Goal: Contribute content: Add original content to the website for others to see

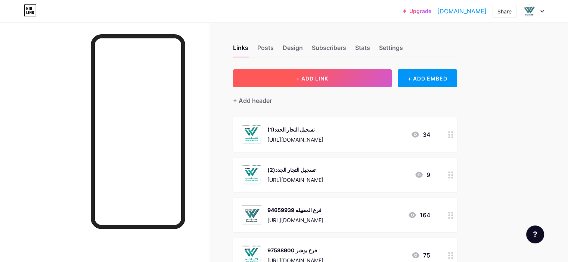
click at [363, 79] on button "+ ADD LINK" at bounding box center [312, 78] width 159 height 18
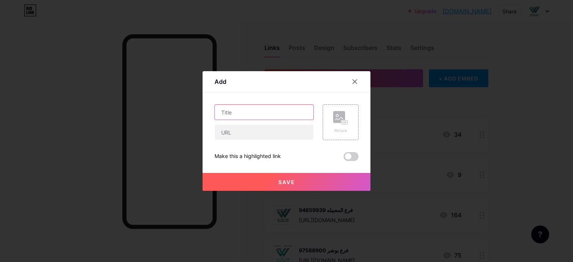
click at [234, 112] on input "text" at bounding box center [264, 112] width 99 height 15
type input "t"
type input "فرع شناص 94736502"
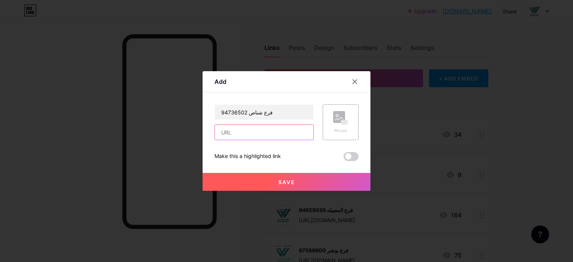
click at [231, 134] on input "text" at bounding box center [264, 132] width 99 height 15
paste input "[URL][DOMAIN_NAME]"
type input "[URL][DOMAIN_NAME]"
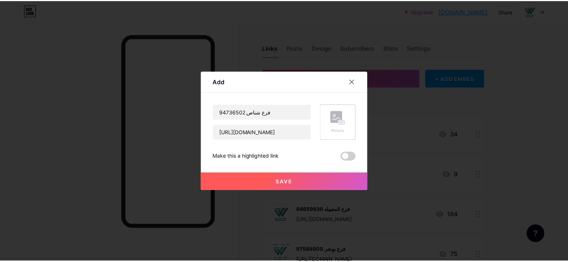
scroll to position [0, 0]
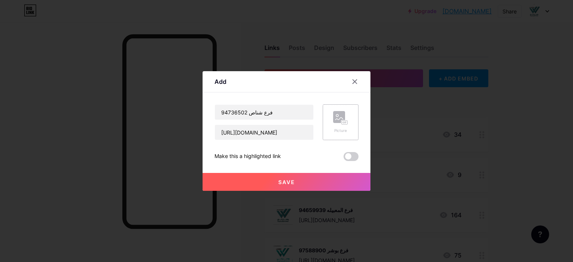
click at [343, 119] on rect at bounding box center [339, 117] width 12 height 12
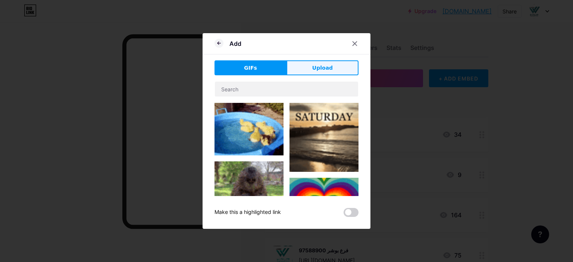
click at [322, 66] on span "Upload" at bounding box center [322, 68] width 21 height 8
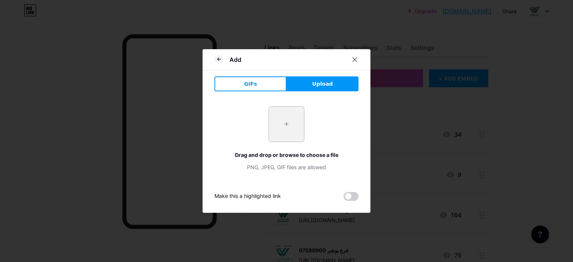
click at [286, 125] on input "file" at bounding box center [286, 124] width 35 height 35
type input "C:\fakepath\WhatsApp Image [DATE] 8.42.18 AM.jpeg"
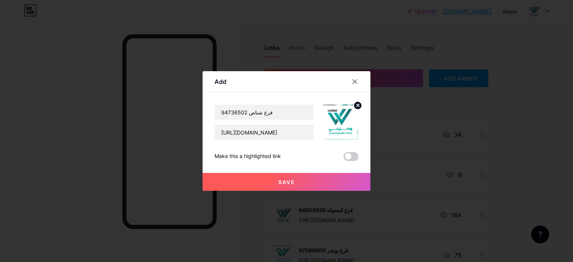
click at [285, 179] on span "Save" at bounding box center [286, 182] width 17 height 6
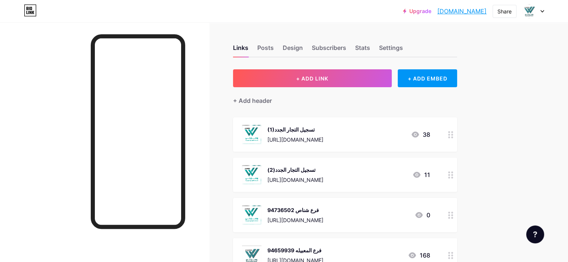
scroll to position [62, 0]
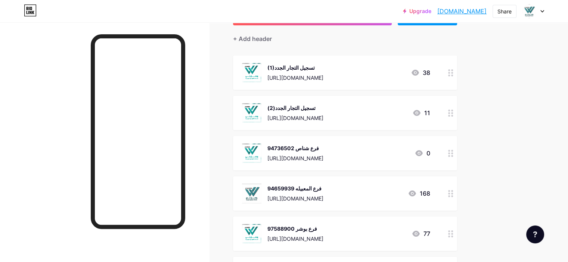
drag, startPoint x: 401, startPoint y: 141, endPoint x: 416, endPoint y: 142, distance: 14.2
click at [416, 142] on div "فرع شناص 94736502 [URL][DOMAIN_NAME] 0" at bounding box center [345, 153] width 224 height 34
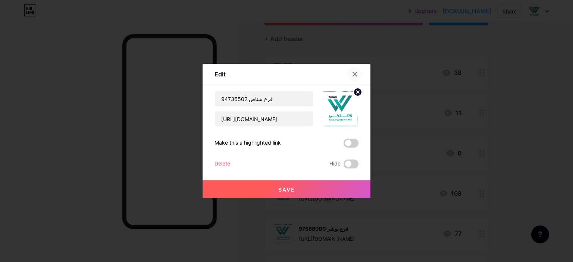
click at [353, 72] on icon at bounding box center [355, 74] width 6 height 6
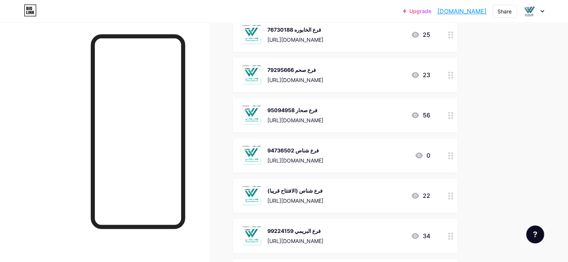
scroll to position [638, 0]
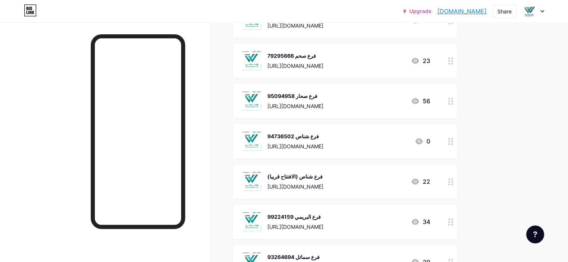
click at [453, 182] on icon at bounding box center [450, 181] width 5 height 7
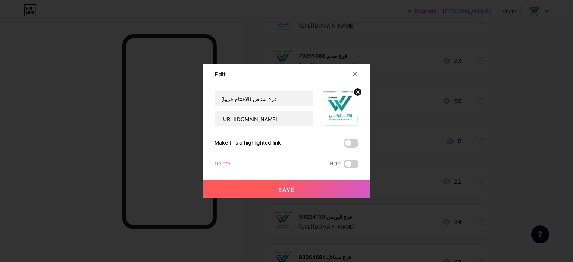
click at [227, 161] on div "Delete" at bounding box center [223, 164] width 16 height 9
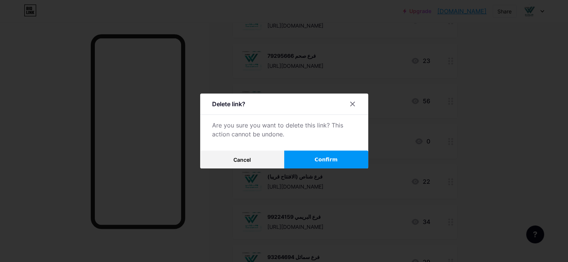
click at [328, 157] on span "Confirm" at bounding box center [325, 160] width 23 height 8
